Goal: Task Accomplishment & Management: Use online tool/utility

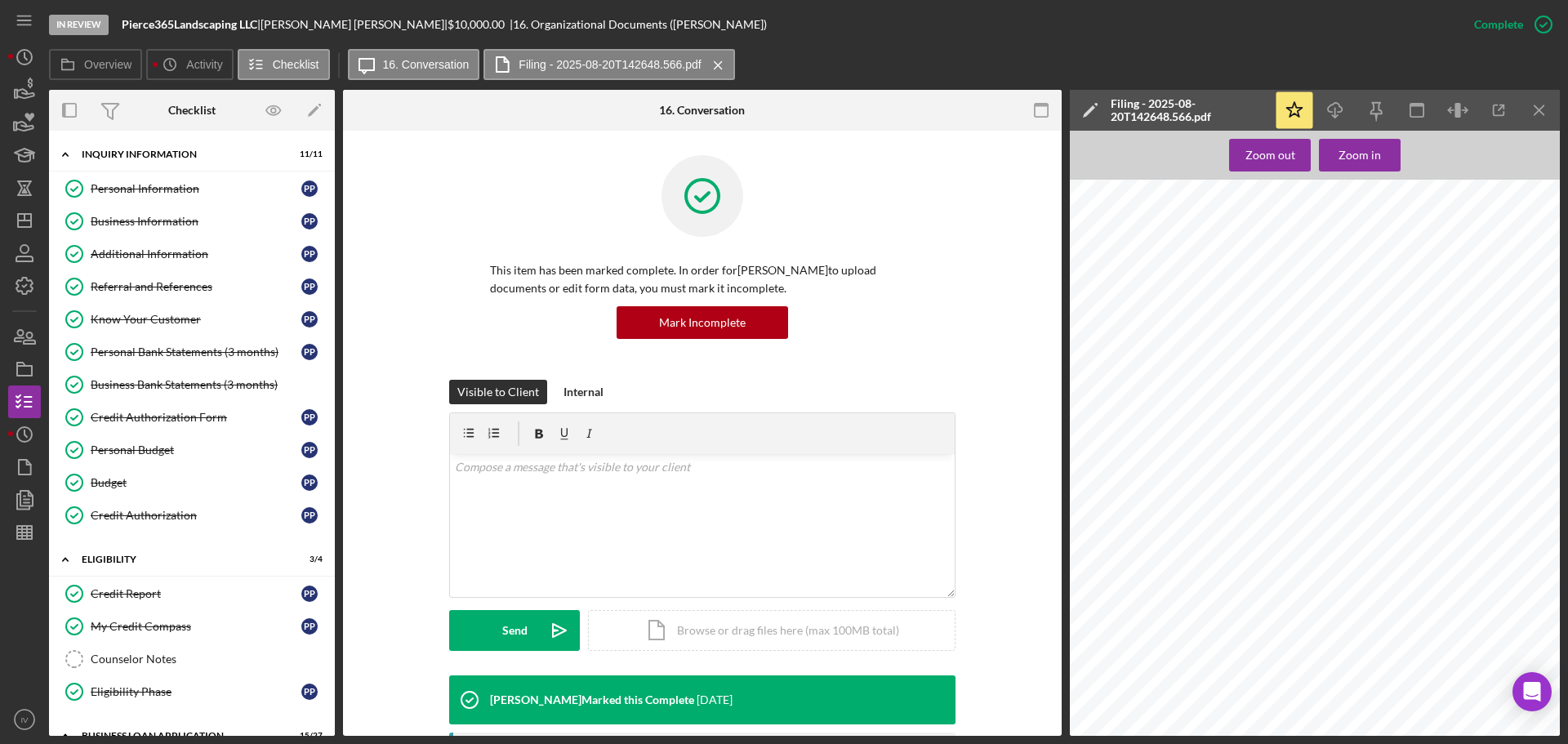
scroll to position [327, 0]
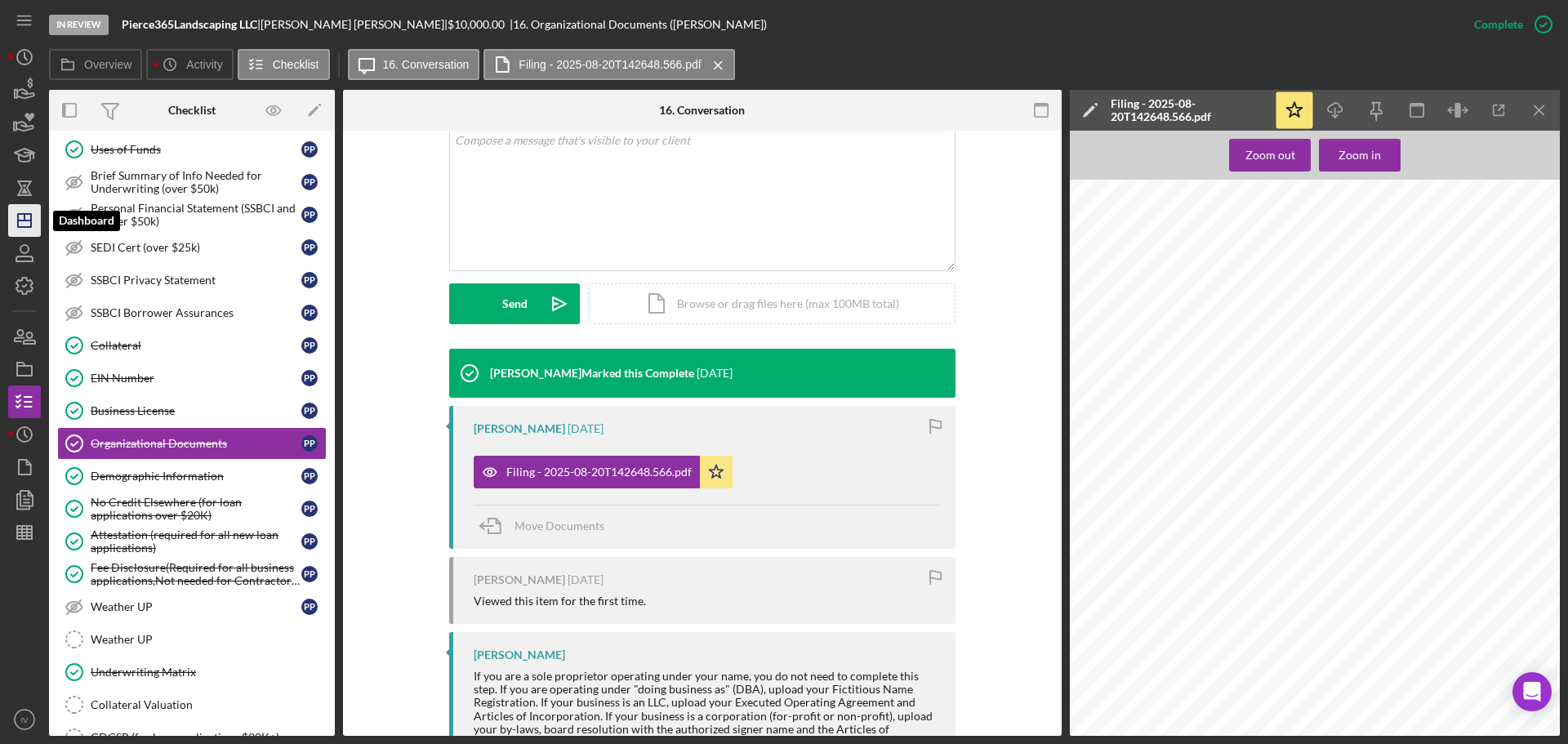
click at [30, 221] on line "button" at bounding box center [24, 221] width 13 height 0
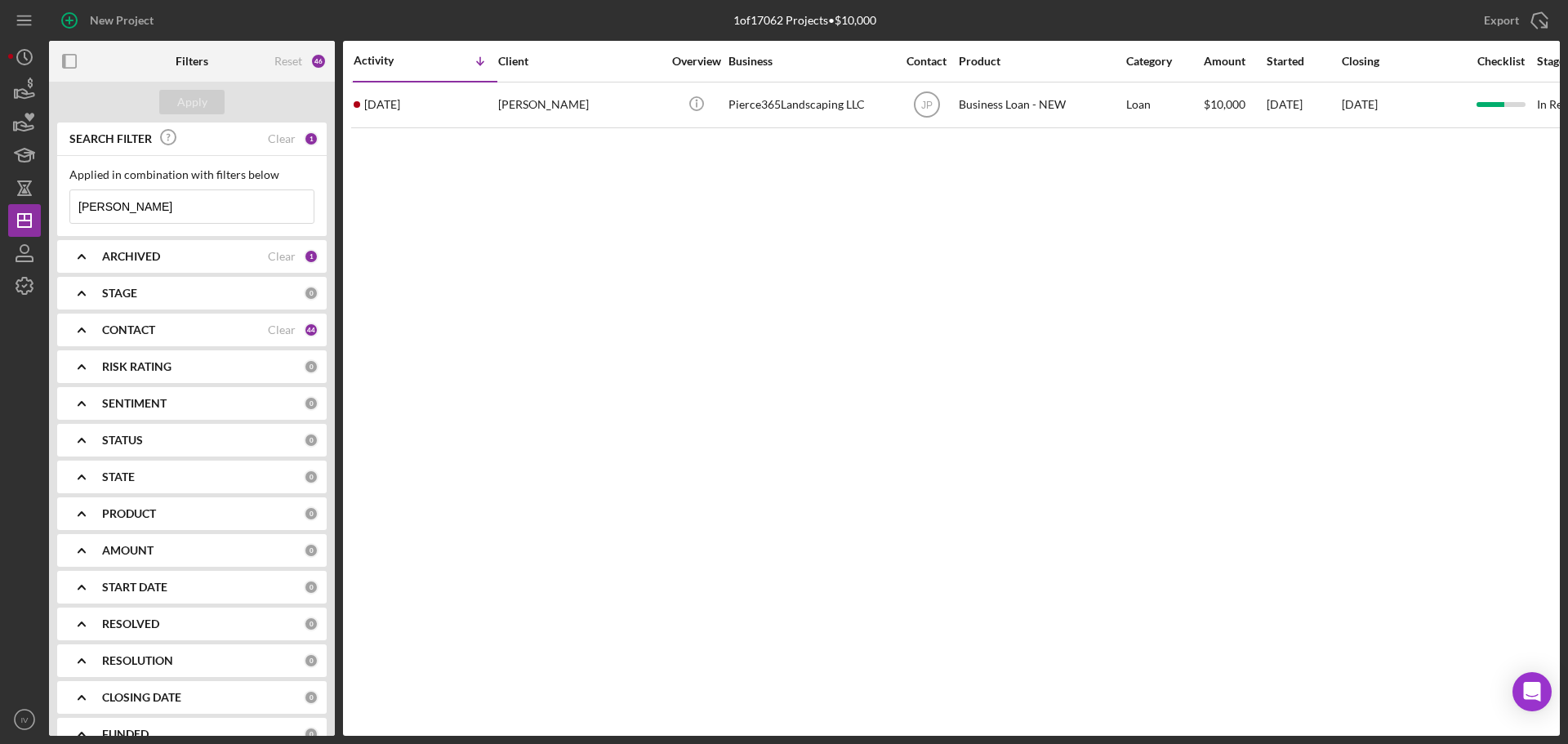
drag, startPoint x: 133, startPoint y: 210, endPoint x: 61, endPoint y: 204, distance: 72.2
click at [61, 204] on div "Applied in combination with filters below [PERSON_NAME] Icon/Menu Close" at bounding box center [192, 195] width 269 height 80
drag, startPoint x: 143, startPoint y: 207, endPoint x: 76, endPoint y: 208, distance: 67.0
click at [64, 207] on div "Applied in combination with filters below [PERSON_NAME] Icon/Menu Close" at bounding box center [192, 195] width 269 height 80
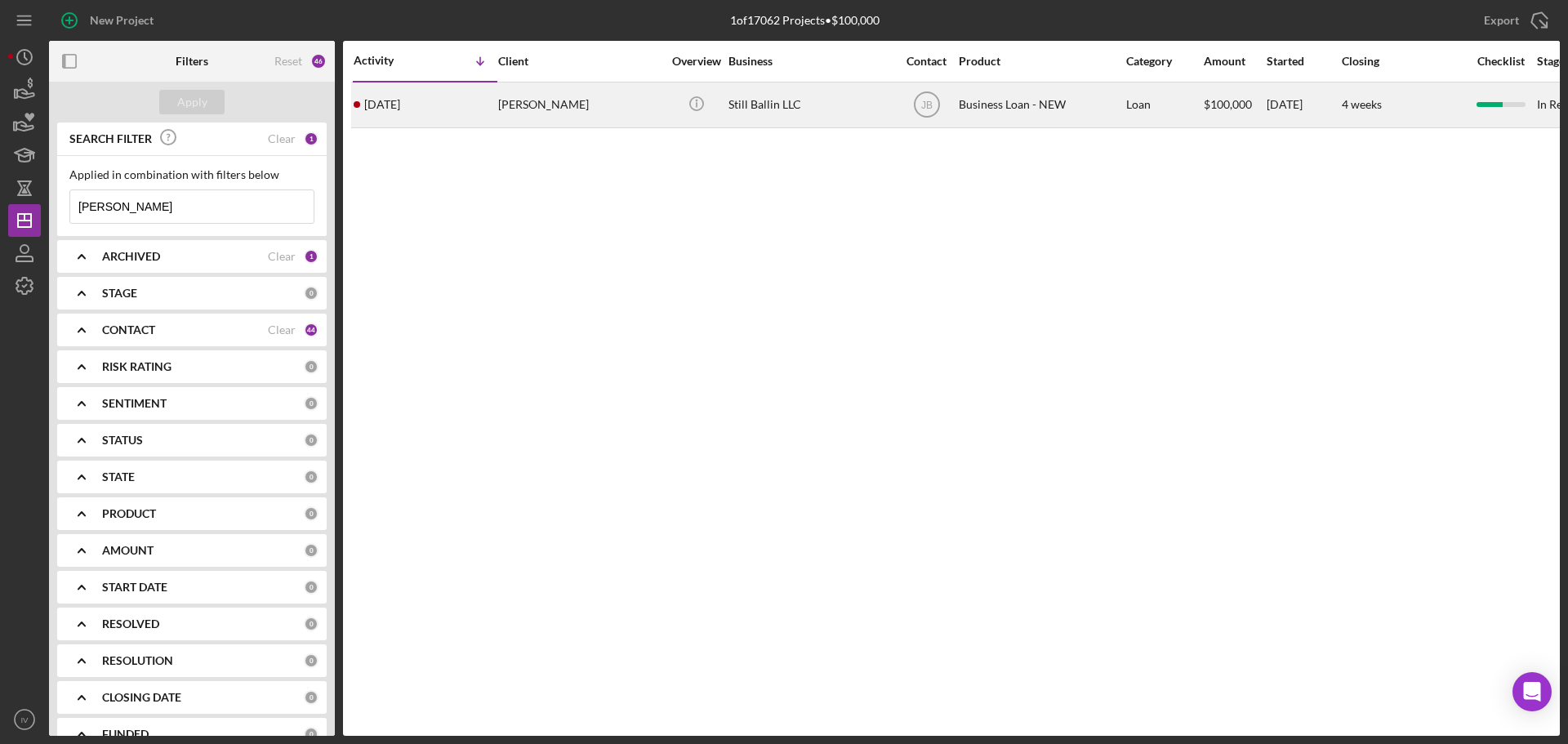
type input "[PERSON_NAME]"
click at [400, 103] on time "[DATE]" at bounding box center [382, 104] width 36 height 13
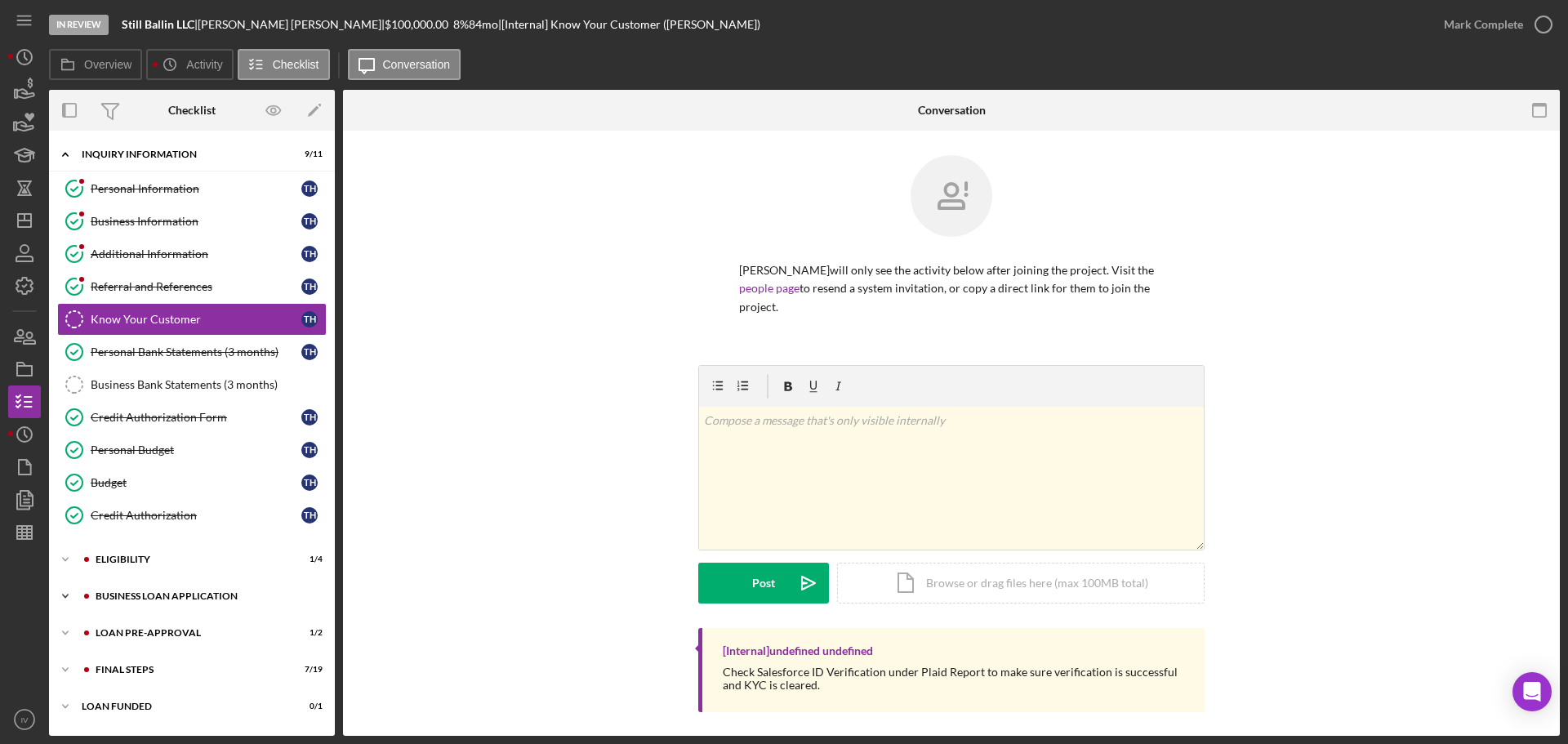
click at [162, 591] on div "BUSINESS LOAN APPLICATION" at bounding box center [205, 596] width 219 height 10
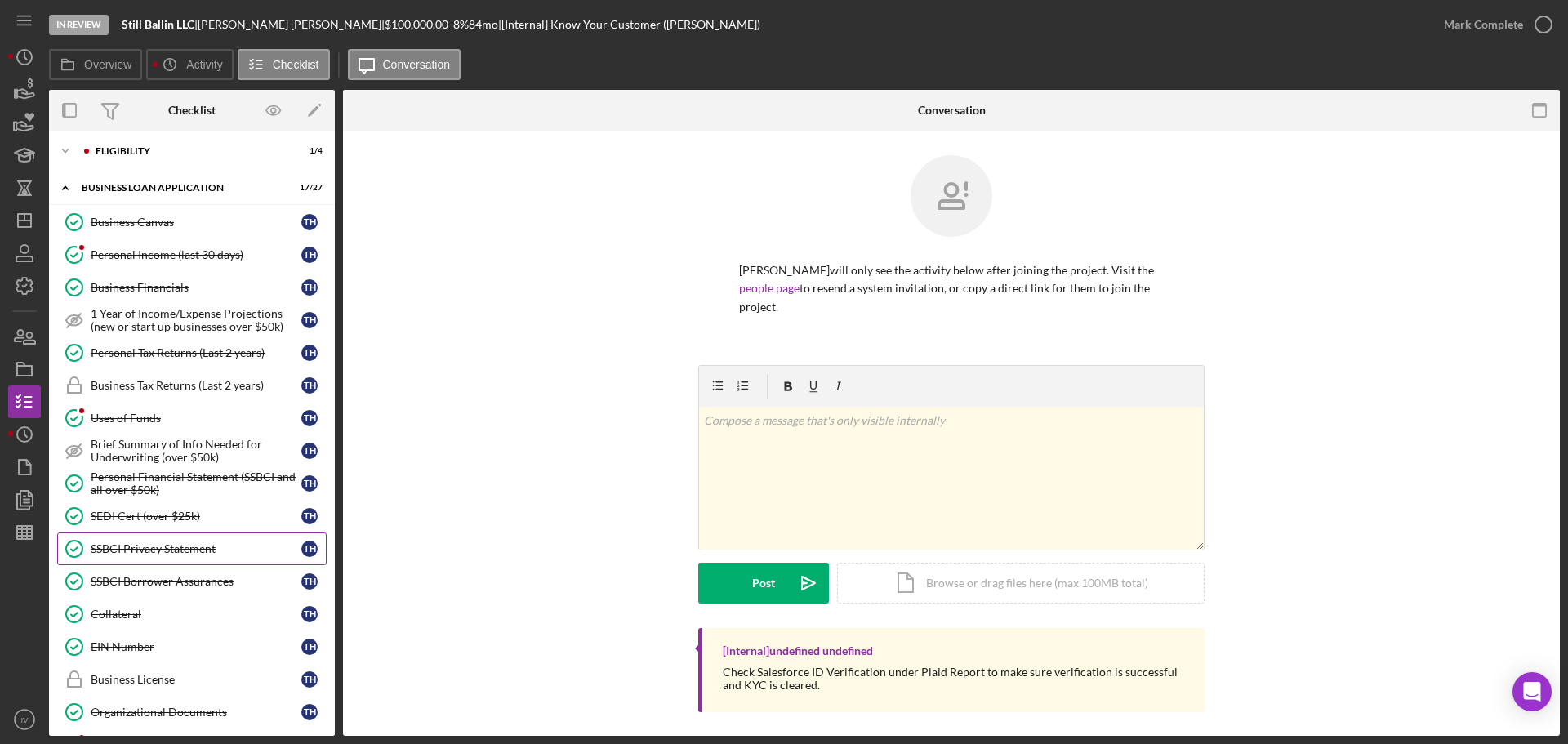
scroll to position [490, 0]
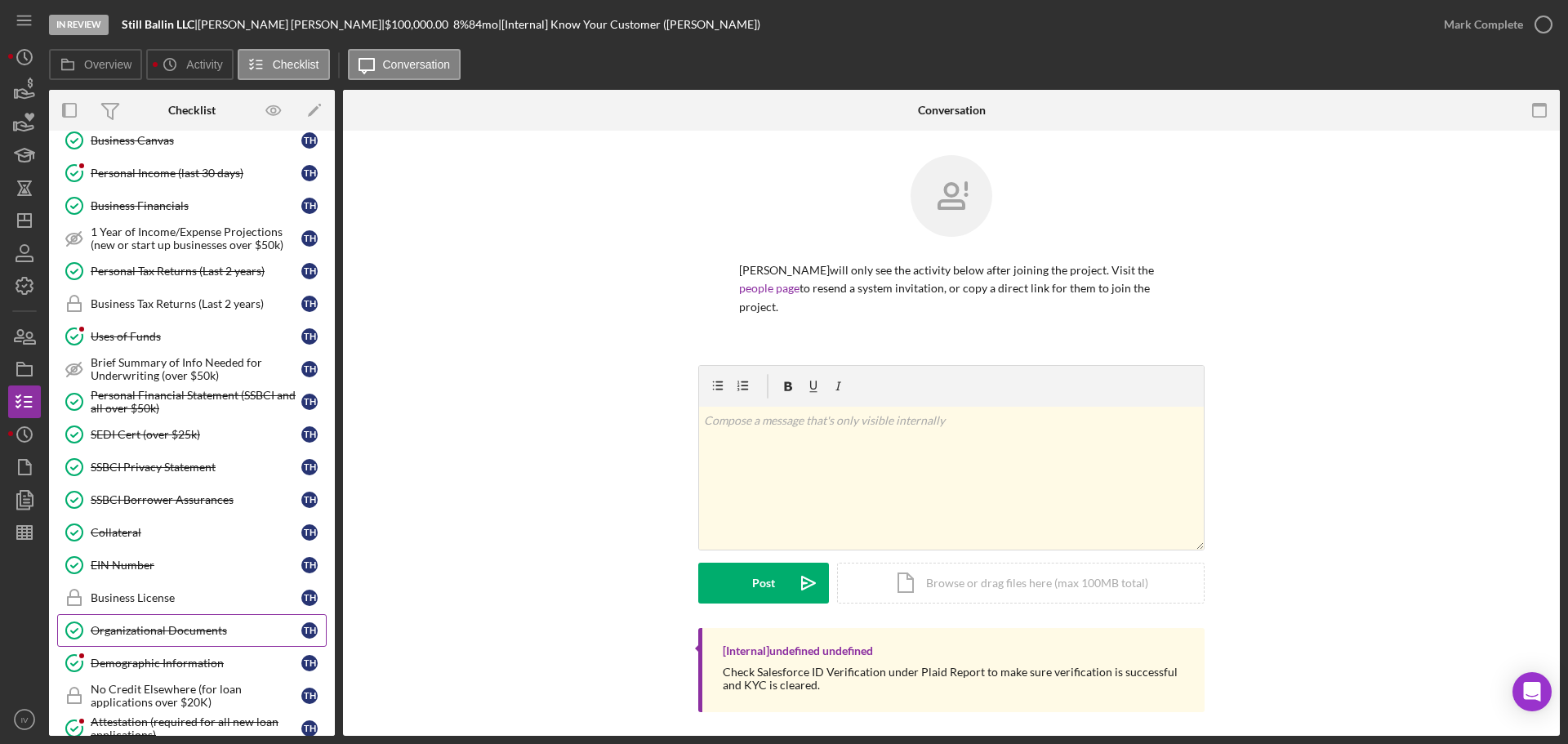
click at [159, 630] on div "Organizational Documents" at bounding box center [196, 630] width 210 height 13
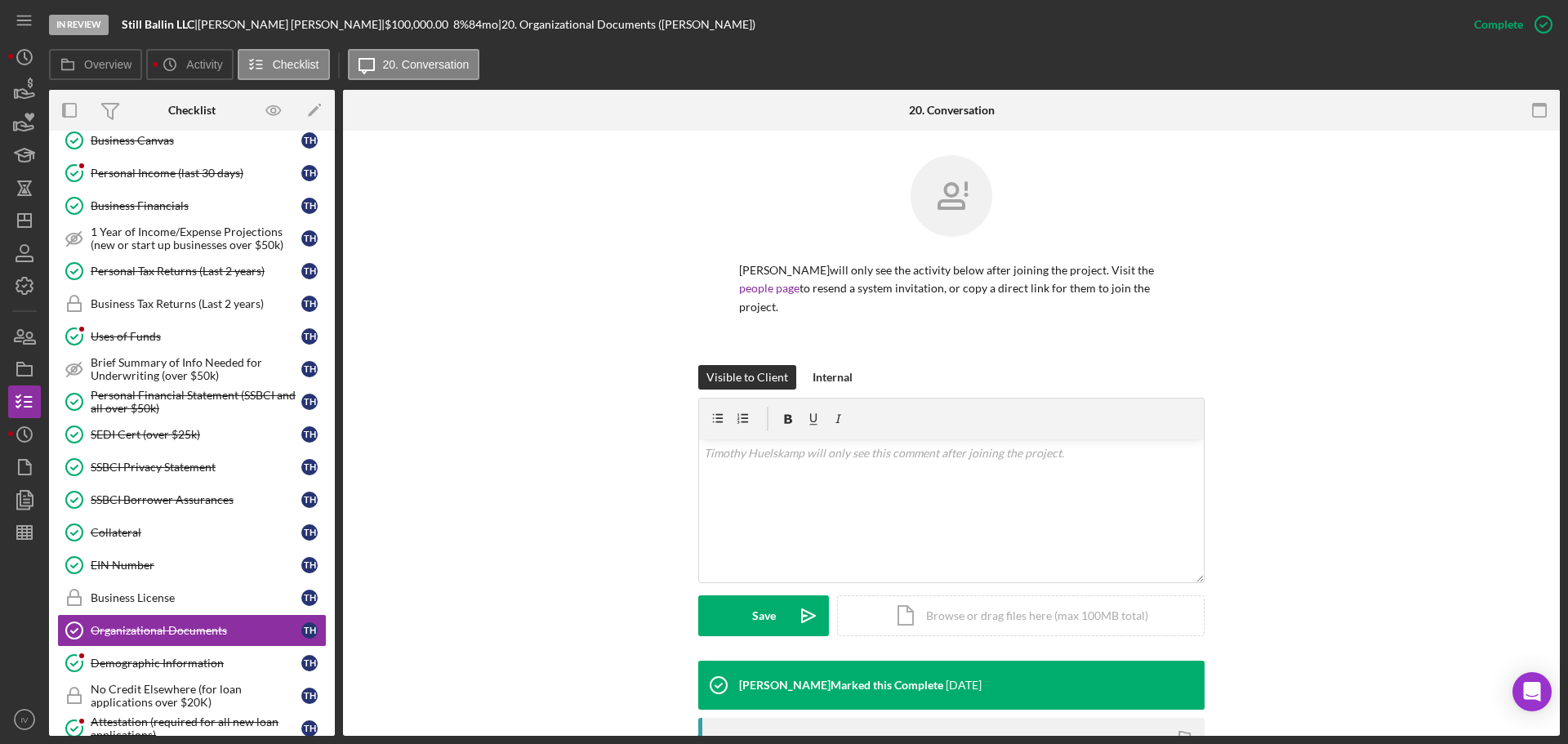
scroll to position [303, 0]
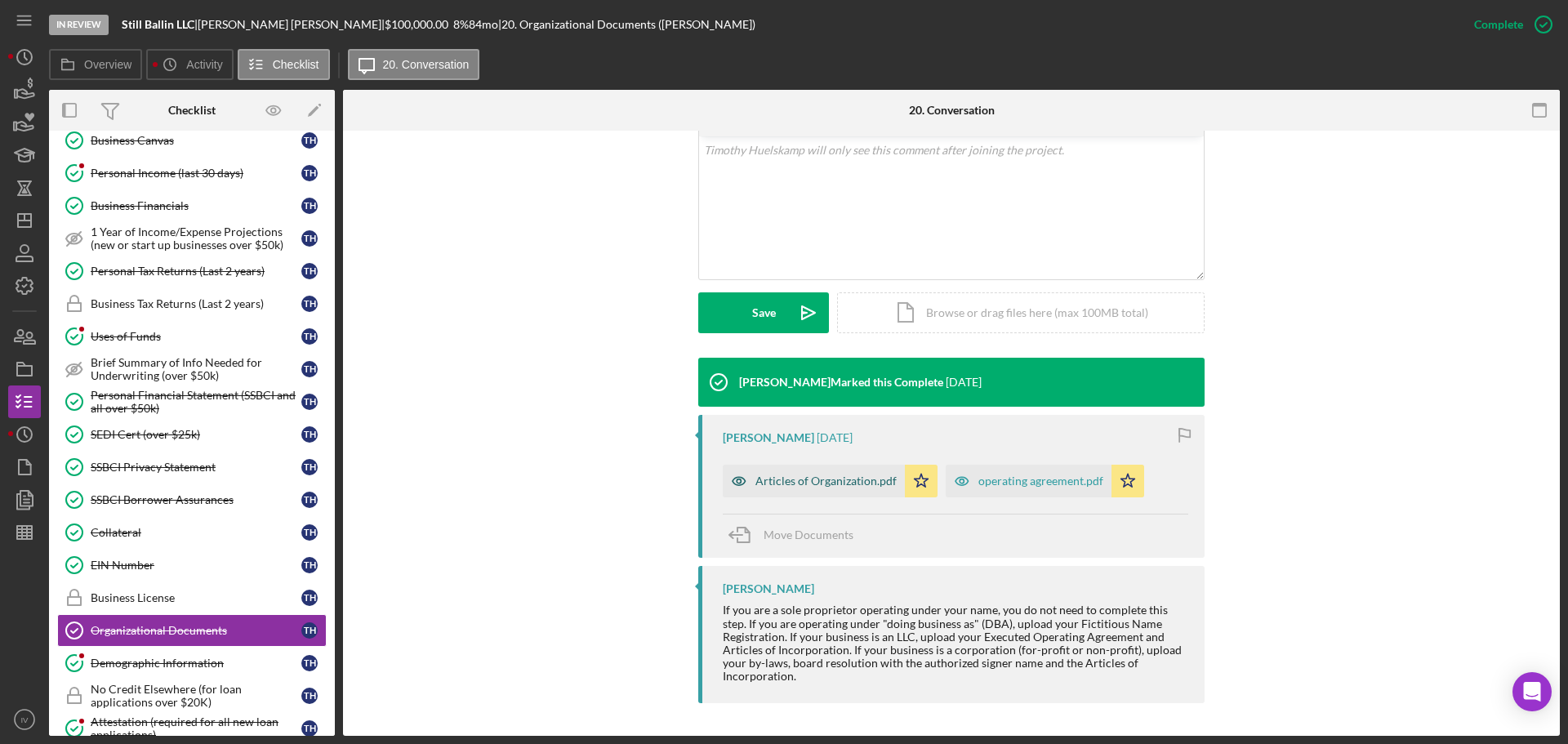
click at [802, 481] on div "Articles of Organization.pdf" at bounding box center [826, 481] width 141 height 13
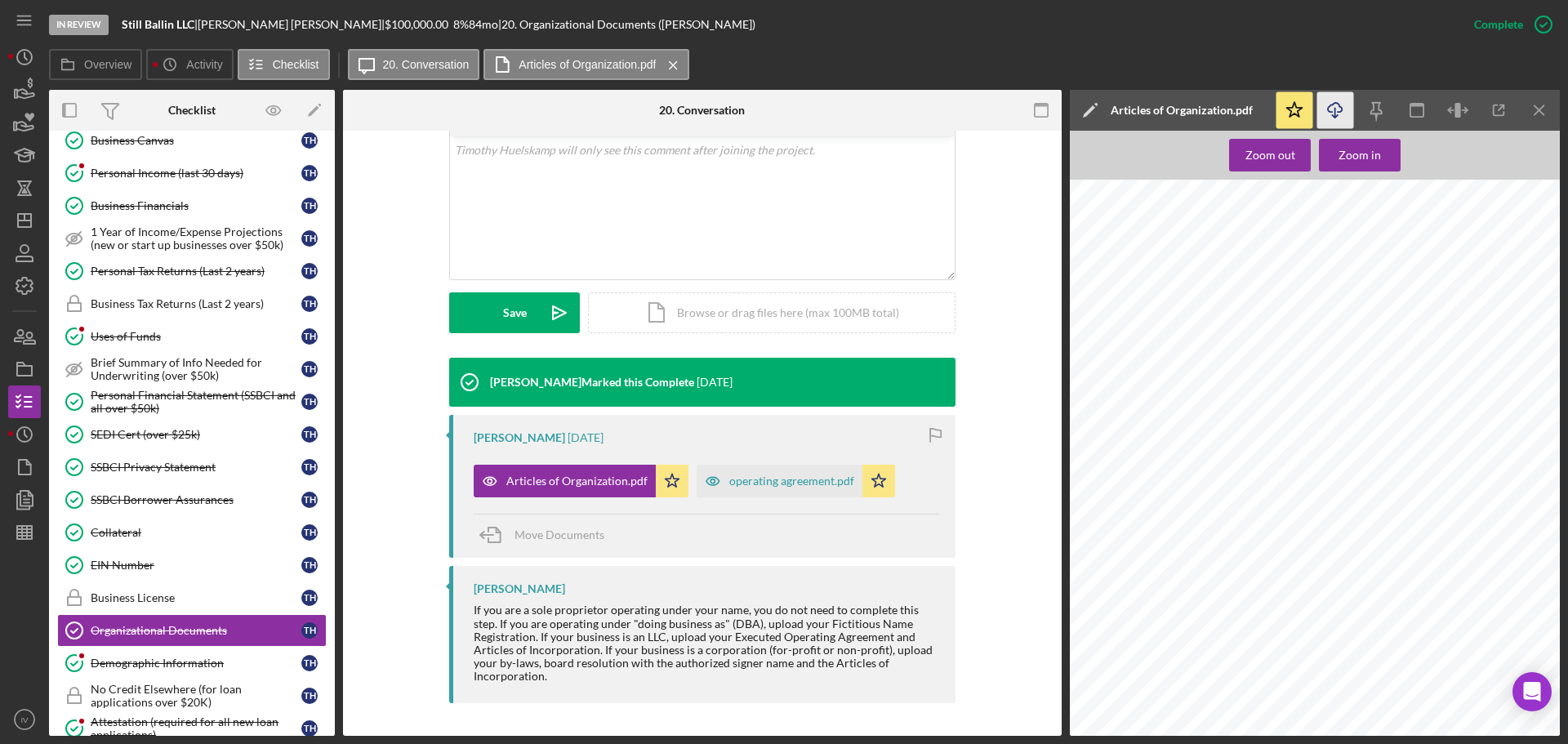
click at [1330, 112] on icon "button" at bounding box center [1334, 107] width 13 height 9
click at [785, 480] on div "operating agreement.pdf" at bounding box center [791, 481] width 125 height 13
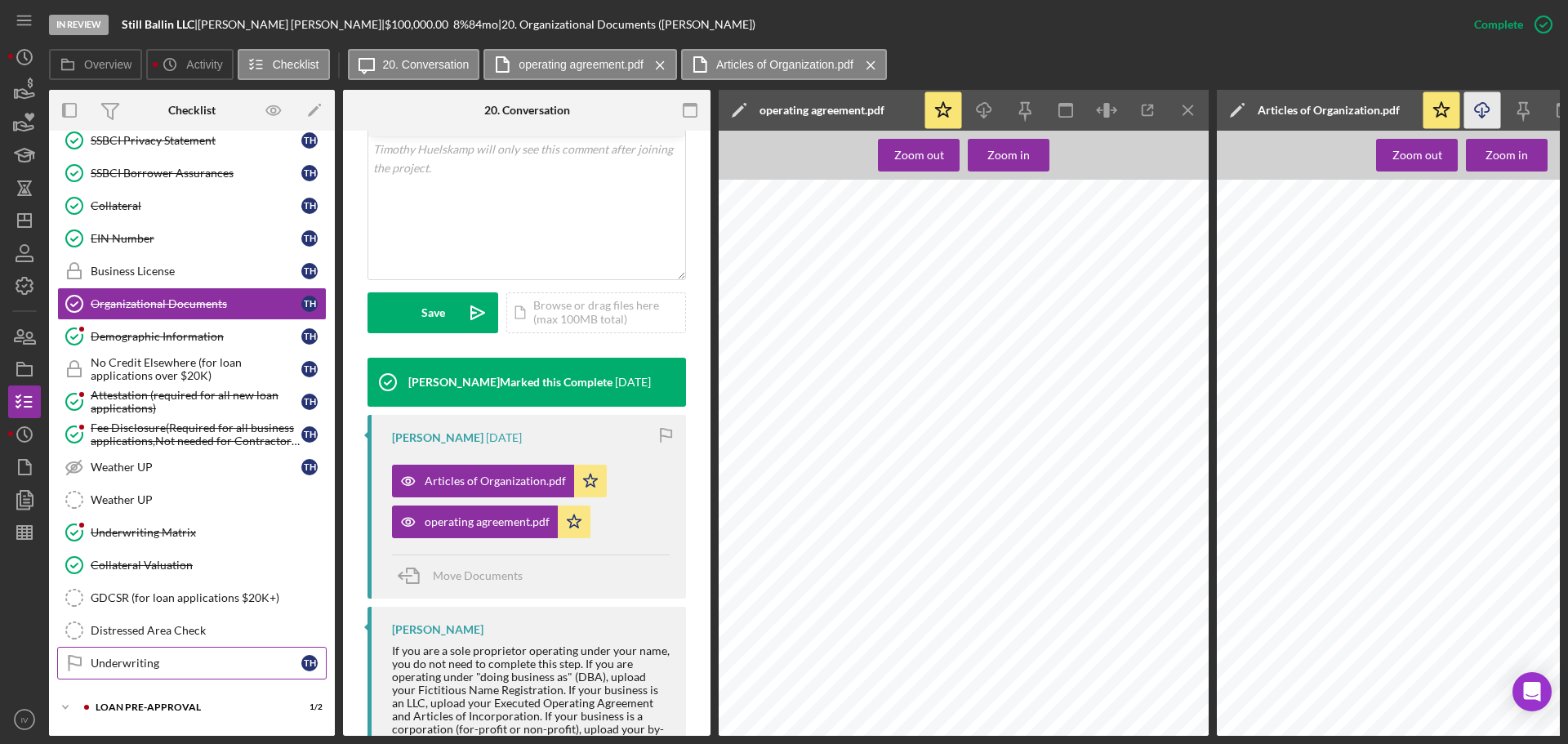
scroll to position [891, 0]
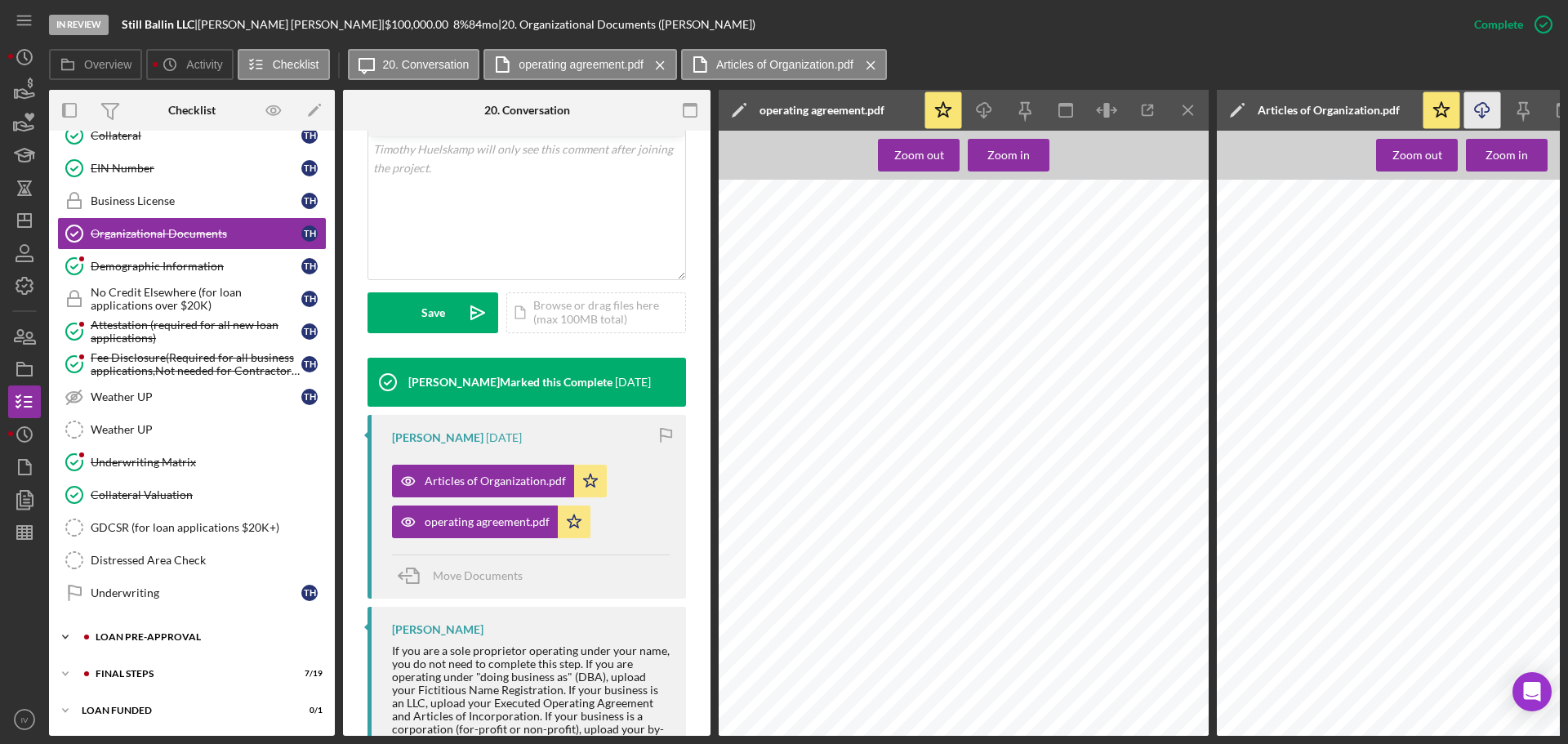
click at [136, 634] on div "LOAN PRE-APPROVAL" at bounding box center [205, 637] width 219 height 10
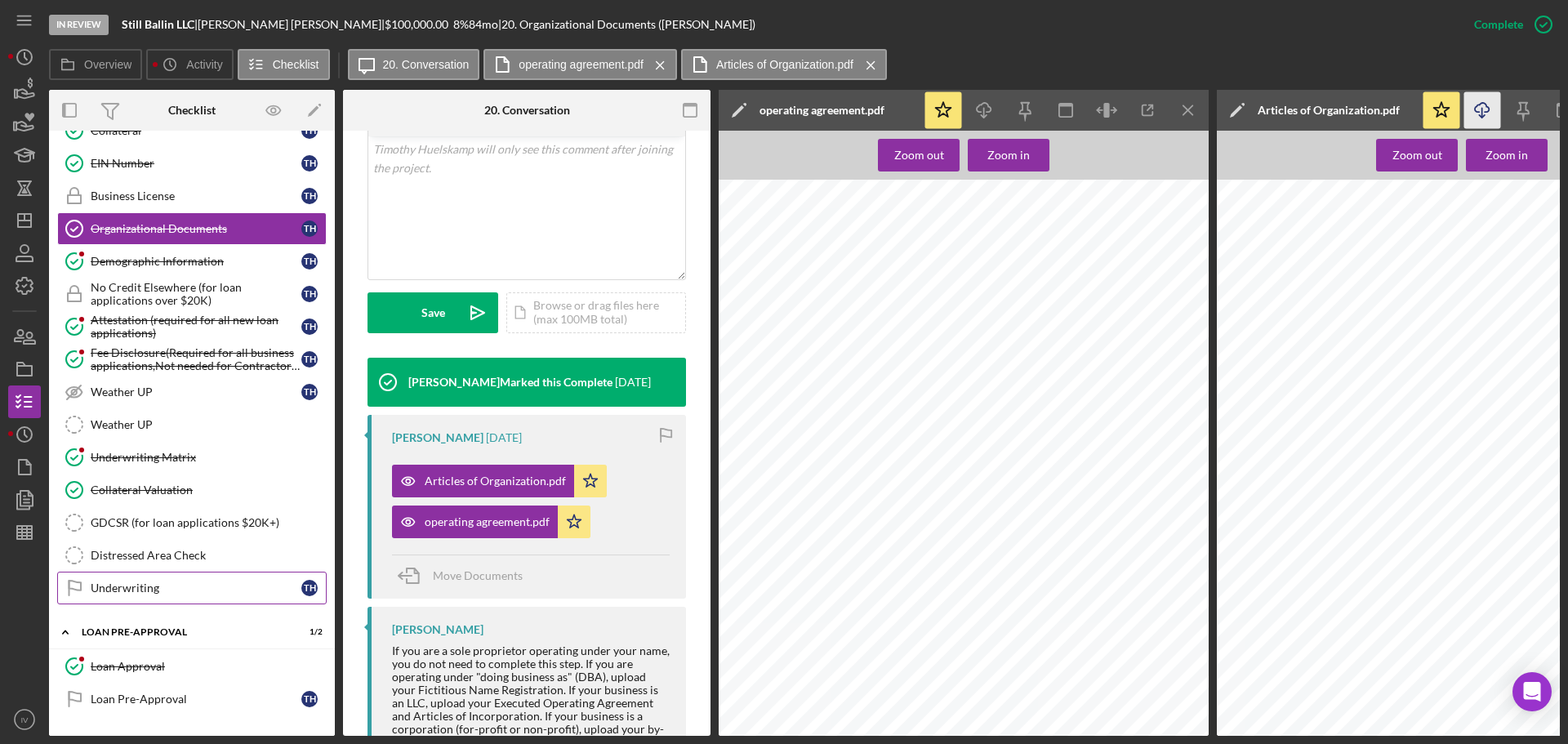
scroll to position [966, 0]
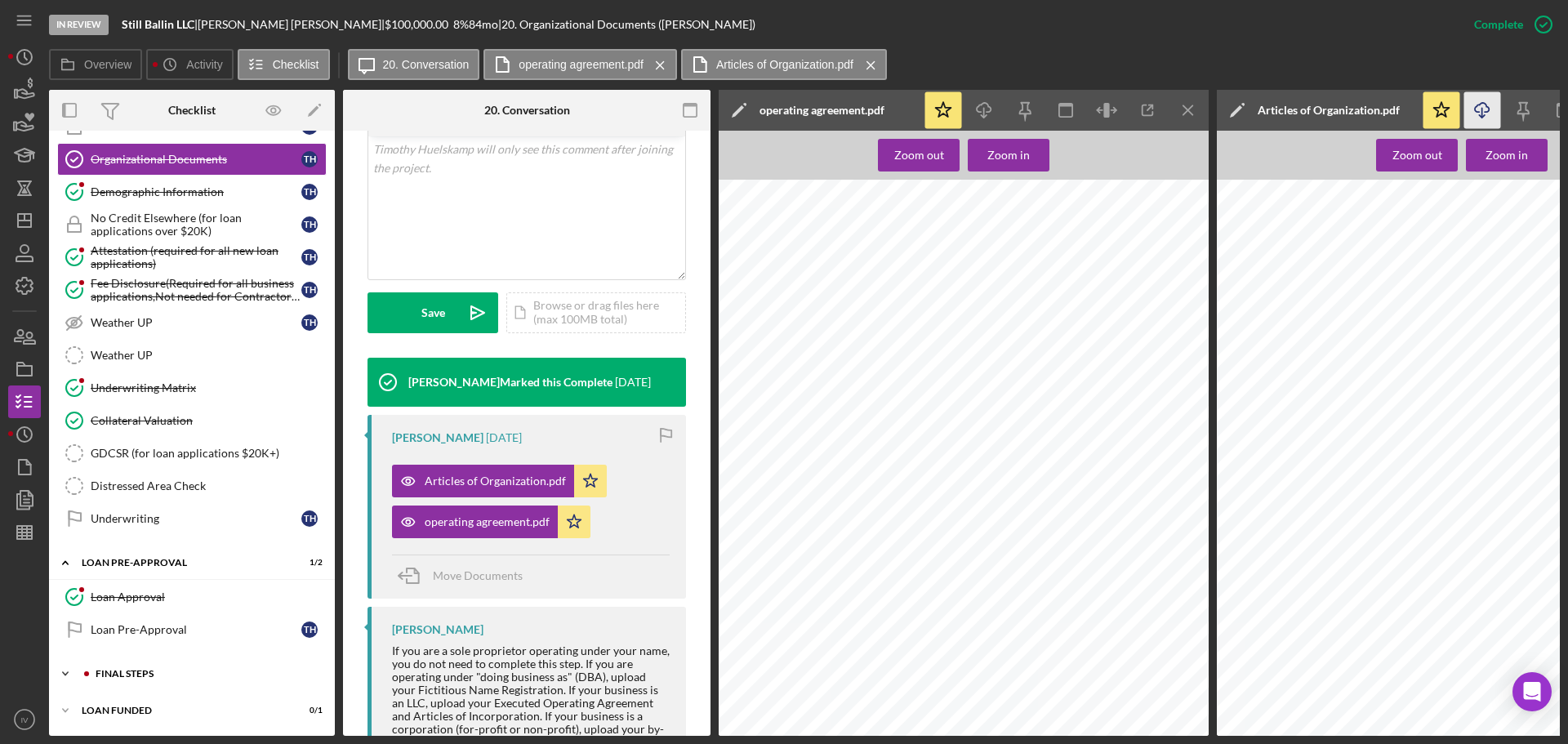
click at [136, 669] on div "FINAL STEPS" at bounding box center [205, 674] width 219 height 10
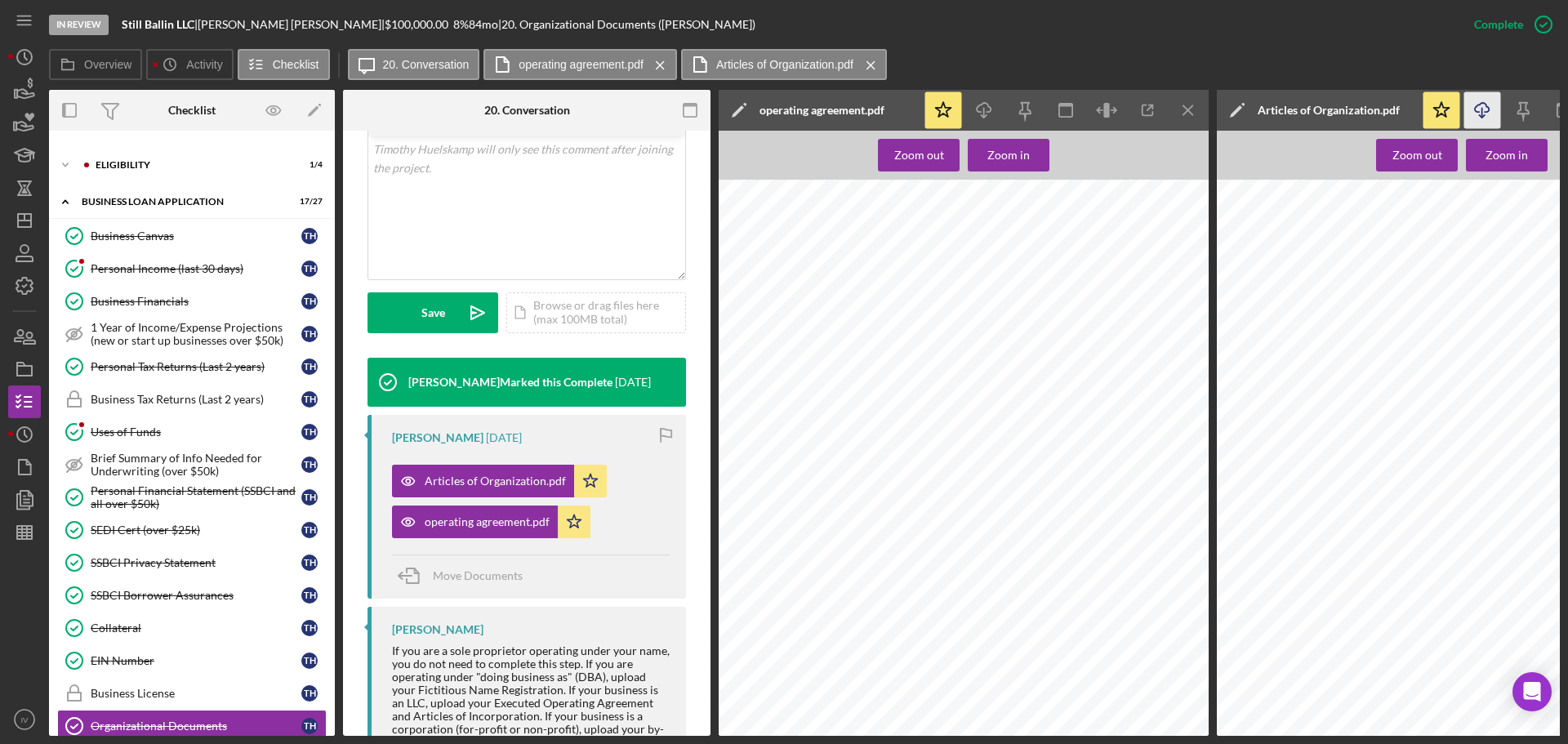
scroll to position [395, 0]
click at [123, 168] on div "ELIGIBILITY" at bounding box center [205, 165] width 219 height 10
